Goal: Task Accomplishment & Management: Manage account settings

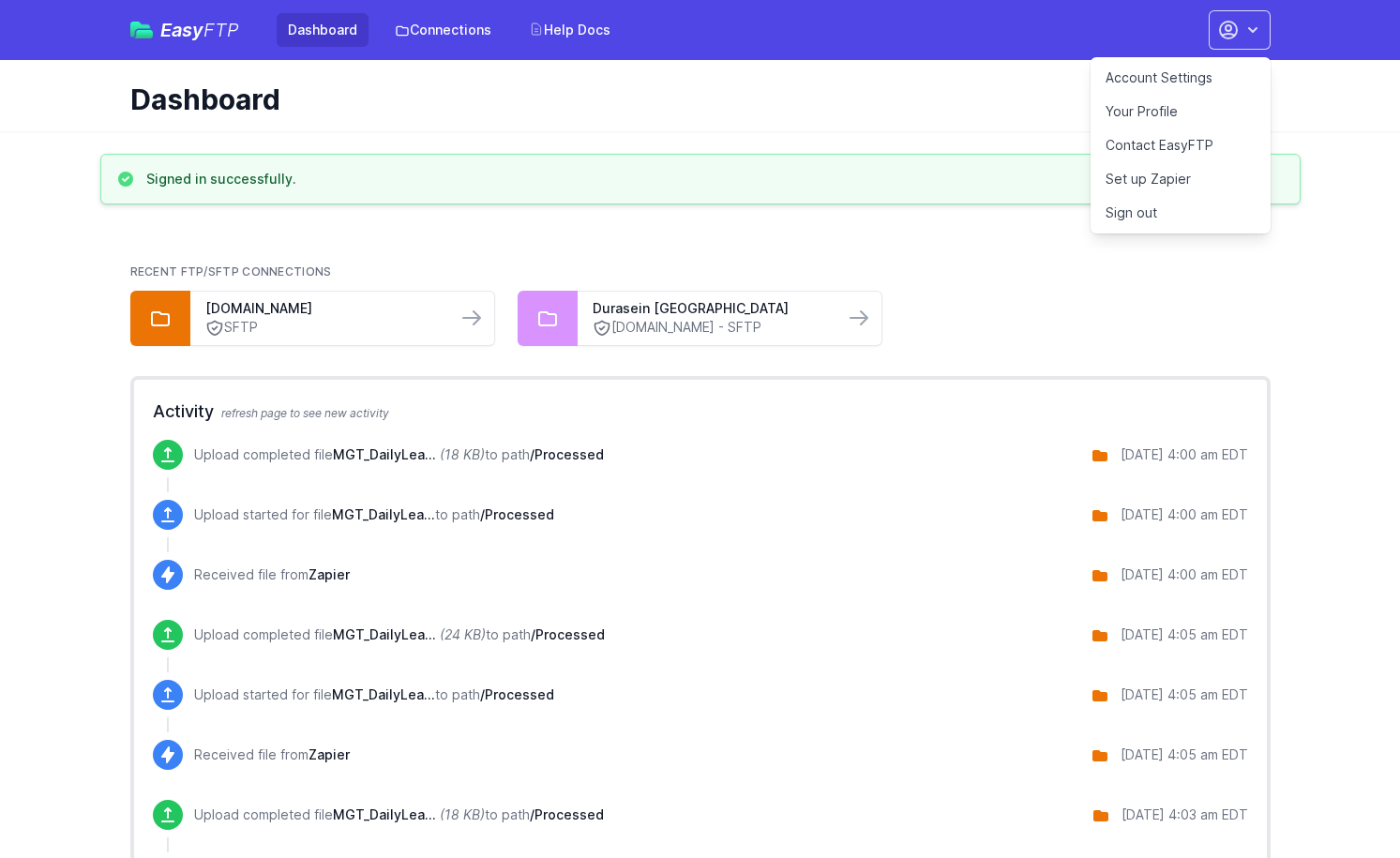
click at [1166, 73] on link "Account Settings" at bounding box center [1181, 78] width 180 height 34
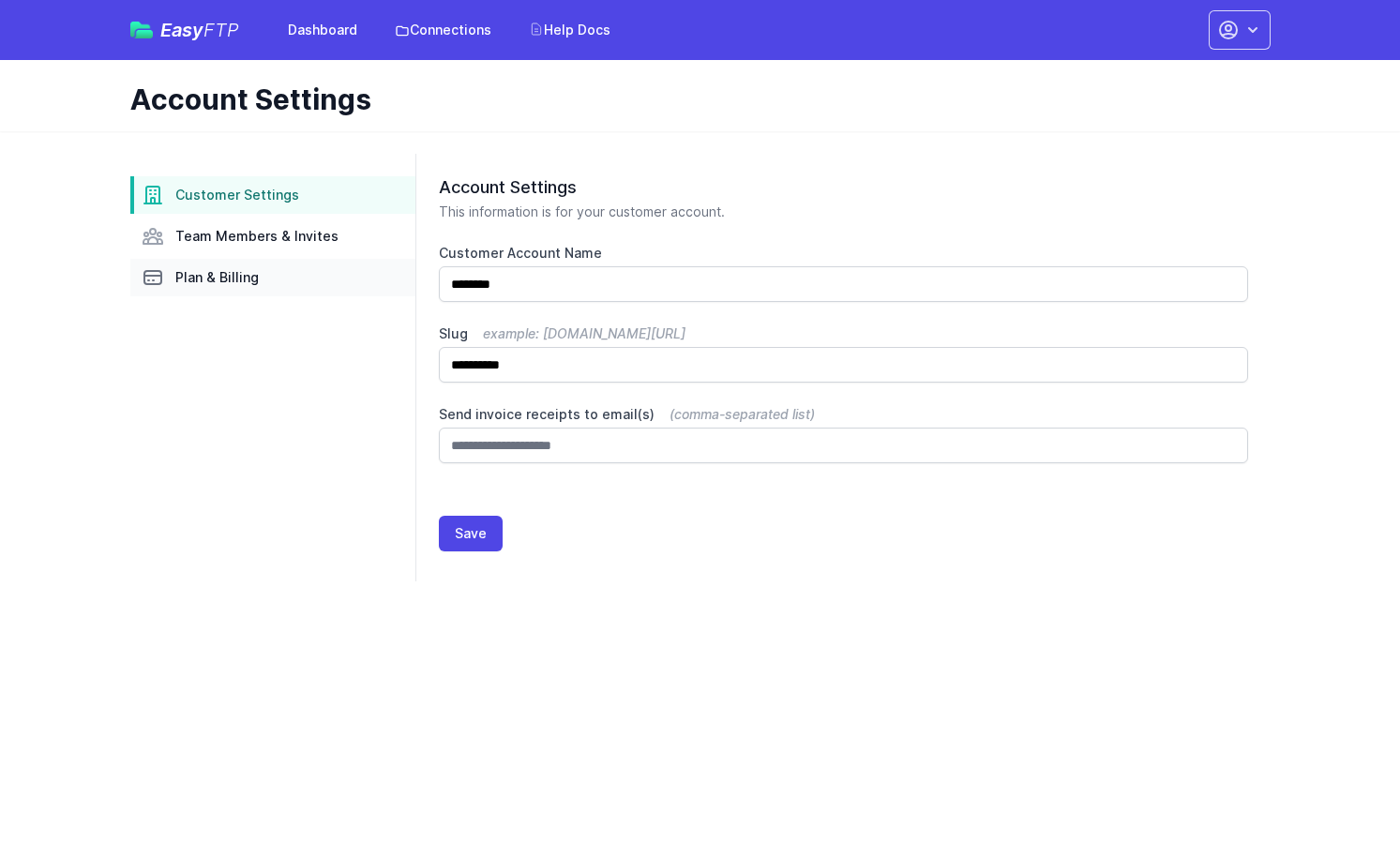
click at [195, 283] on span "Plan & Billing" at bounding box center [216, 278] width 83 height 19
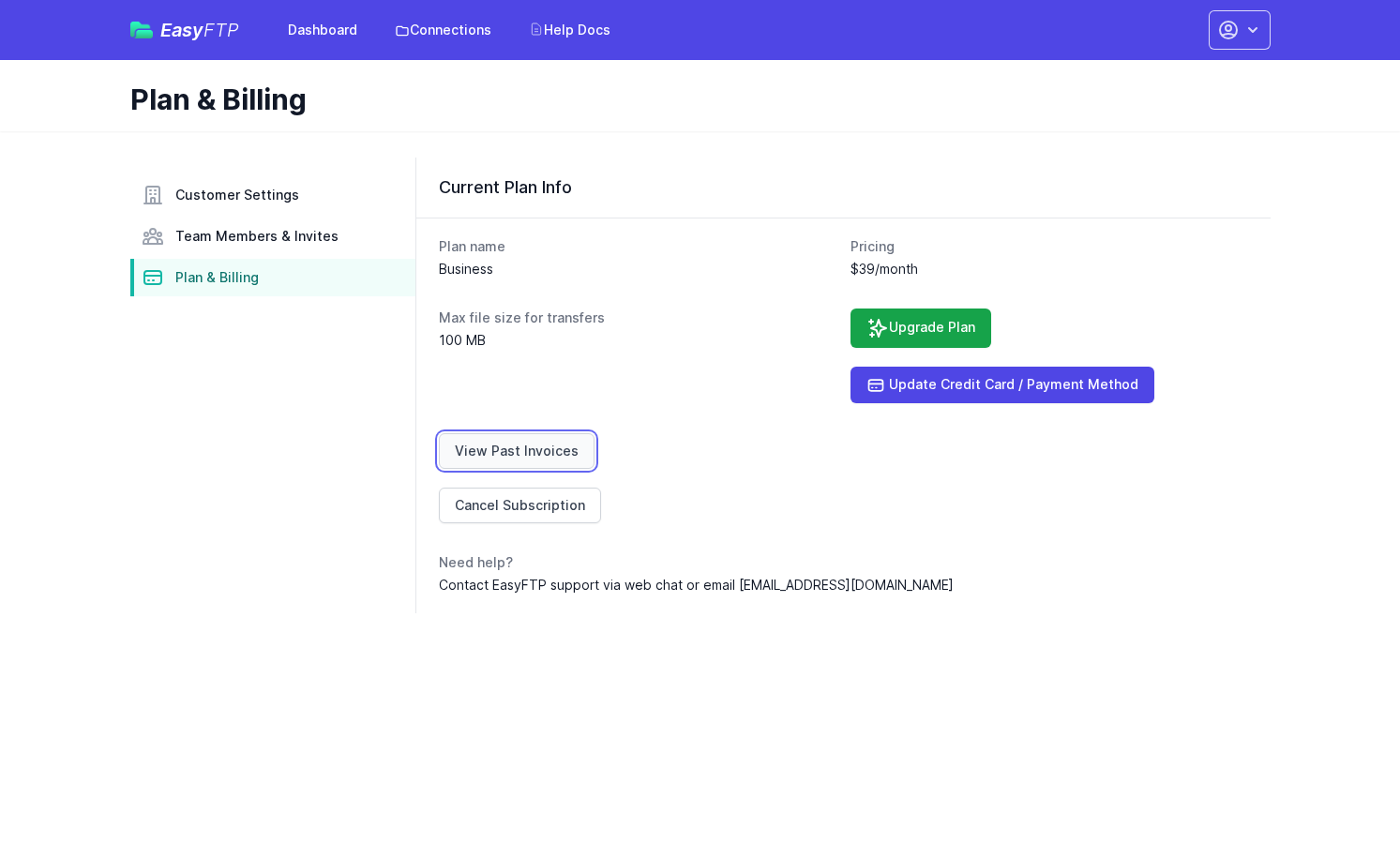
click at [525, 454] on link "View Past Invoices" at bounding box center [516, 451] width 156 height 35
